Goal: Find specific page/section: Find specific page/section

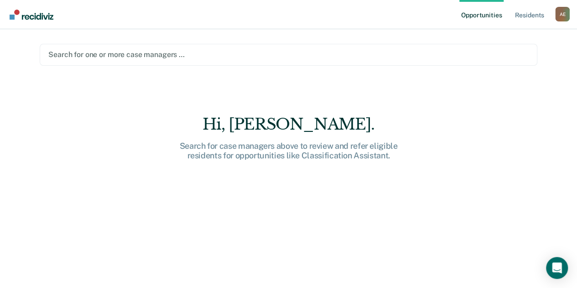
click at [181, 57] on div at bounding box center [288, 54] width 480 height 10
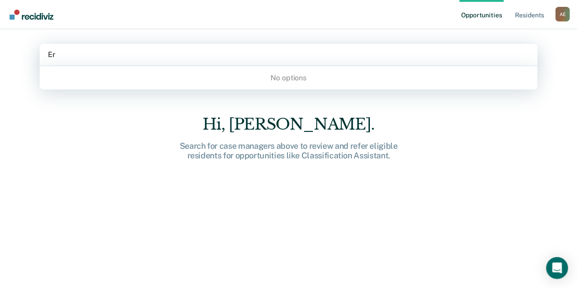
type input "E"
type input "Z"
type input "[PERSON_NAME]"
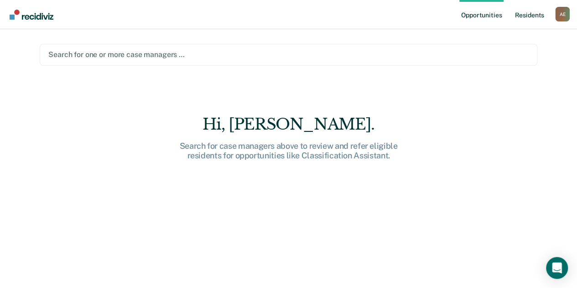
click at [527, 18] on link "Resident s" at bounding box center [528, 14] width 33 height 29
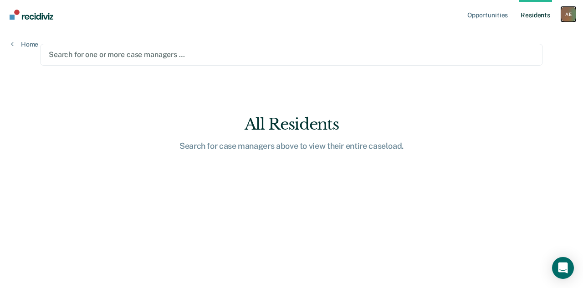
click at [569, 13] on div "A E" at bounding box center [569, 14] width 15 height 15
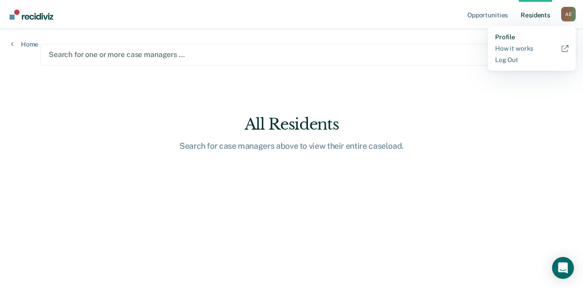
click at [507, 36] on link "Profile" at bounding box center [531, 37] width 73 height 8
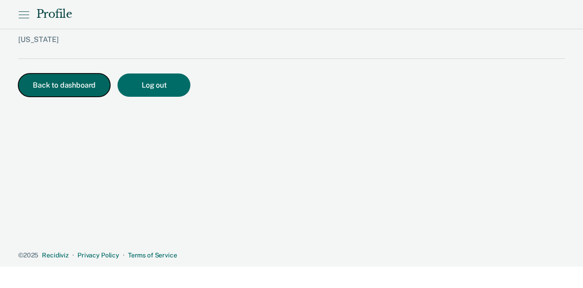
click at [55, 92] on button "Back to dashboard" at bounding box center [64, 84] width 92 height 23
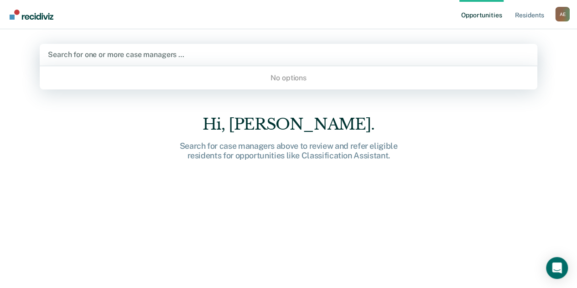
click at [153, 57] on div at bounding box center [288, 54] width 481 height 10
type input "A"
click at [77, 161] on div "Hi, [PERSON_NAME]. Search for case managers above to review and refer eligible …" at bounding box center [288, 208] width 497 height 186
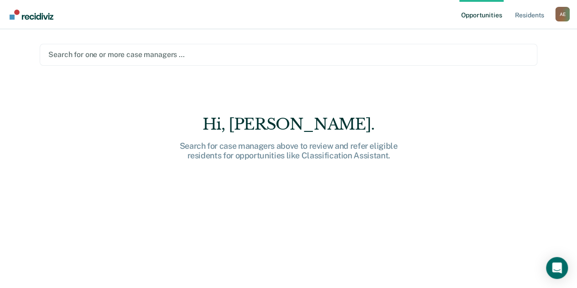
click at [415, 188] on div "Hi, [PERSON_NAME]. Search for case managers above to review and refer eligible …" at bounding box center [288, 208] width 497 height 186
click at [516, 17] on link "Resident s" at bounding box center [528, 14] width 33 height 29
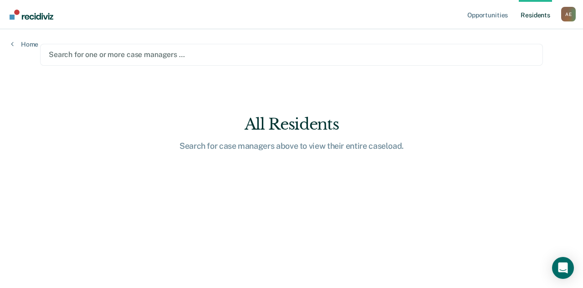
click at [528, 19] on link "Resident s" at bounding box center [535, 14] width 33 height 29
click at [527, 19] on link "Resident s" at bounding box center [535, 14] width 33 height 29
click at [317, 48] on div "Search for one or more case managers …" at bounding box center [291, 55] width 503 height 22
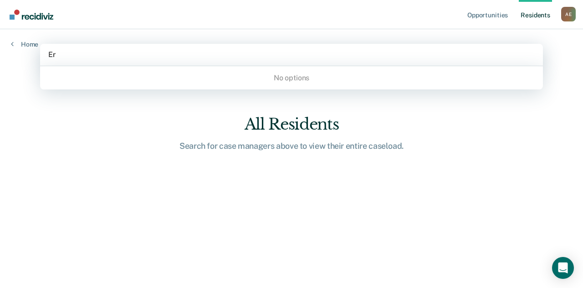
type input "E"
type input "A"
type input "[PERSON_NAME]"
click at [294, 87] on div "No options" at bounding box center [291, 77] width 503 height 23
click at [31, 44] on link "Home" at bounding box center [24, 44] width 27 height 8
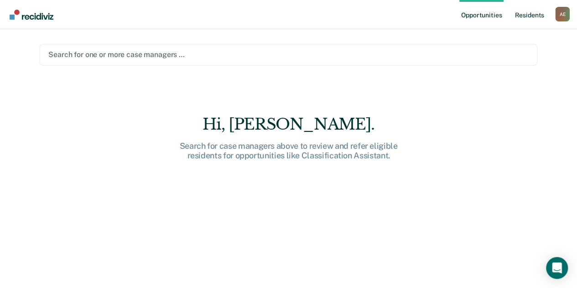
click at [521, 20] on link "Resident s" at bounding box center [528, 14] width 33 height 29
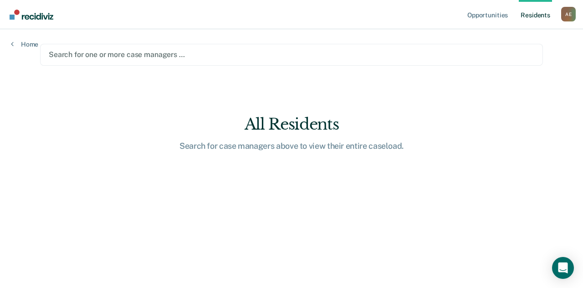
click at [534, 23] on link "Resident s" at bounding box center [535, 14] width 33 height 29
click at [24, 45] on link "Home" at bounding box center [24, 44] width 27 height 8
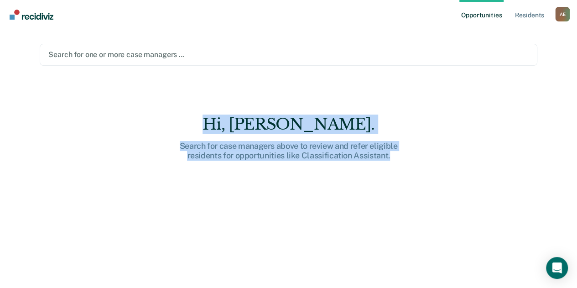
drag, startPoint x: 214, startPoint y: 114, endPoint x: 433, endPoint y: 171, distance: 226.7
click at [433, 171] on main "Search for one or more case managers … Hi, [PERSON_NAME]. Search for case manag…" at bounding box center [288, 147] width 519 height 237
click at [433, 171] on div "Hi, [PERSON_NAME]. Search for case managers above to review and refer eligible …" at bounding box center [288, 208] width 497 height 186
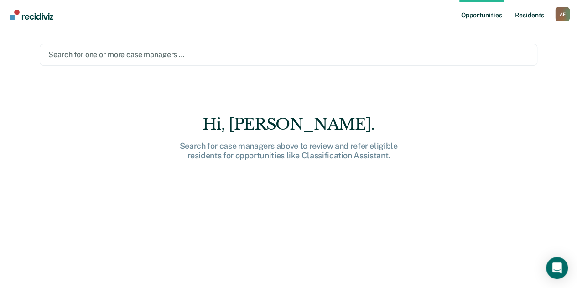
click at [527, 11] on link "Resident s" at bounding box center [528, 14] width 33 height 29
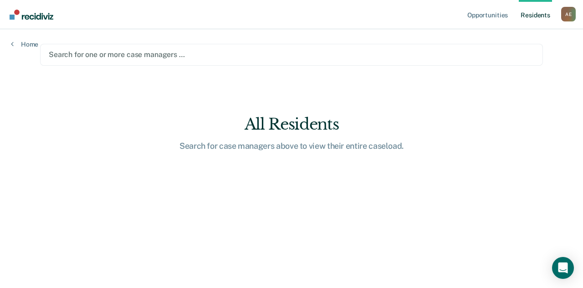
click at [527, 11] on link "Resident s" at bounding box center [535, 14] width 33 height 29
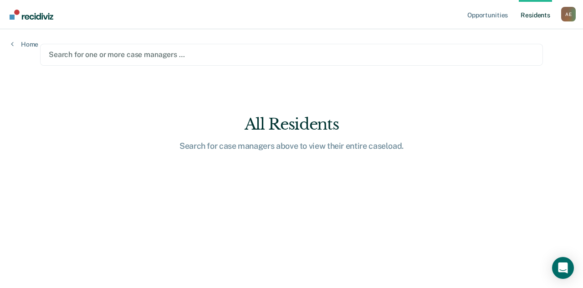
click at [111, 52] on div at bounding box center [292, 54] width 486 height 10
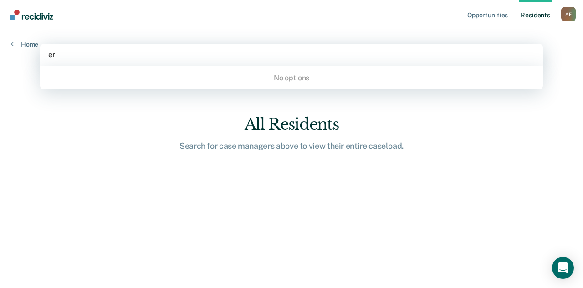
type input "e"
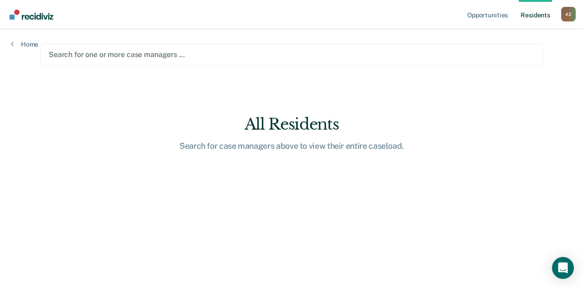
click at [525, 11] on link "Resident s" at bounding box center [535, 14] width 33 height 29
